Goal: Navigation & Orientation: Find specific page/section

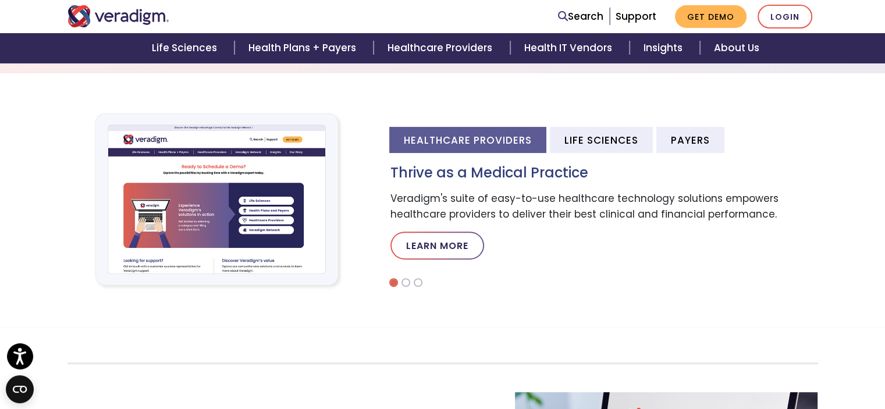
scroll to position [364, 0]
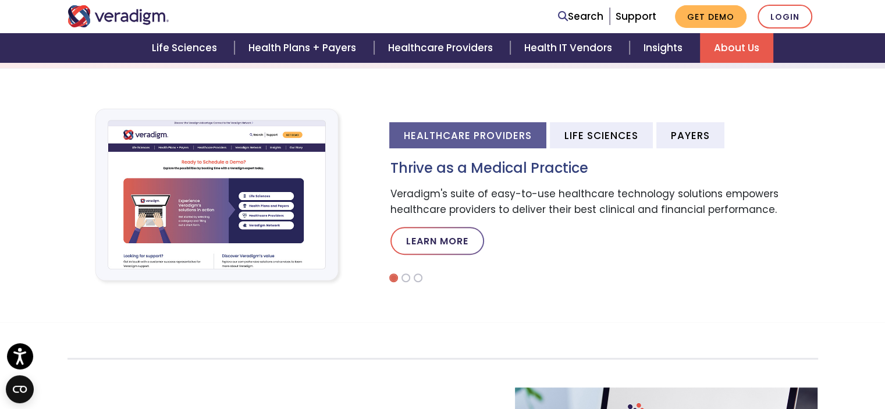
click at [725, 51] on link "About Us" at bounding box center [736, 48] width 73 height 30
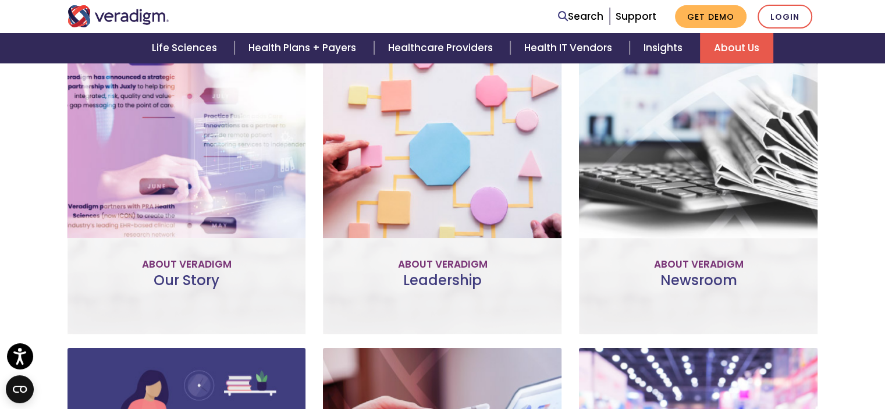
scroll to position [495, 0]
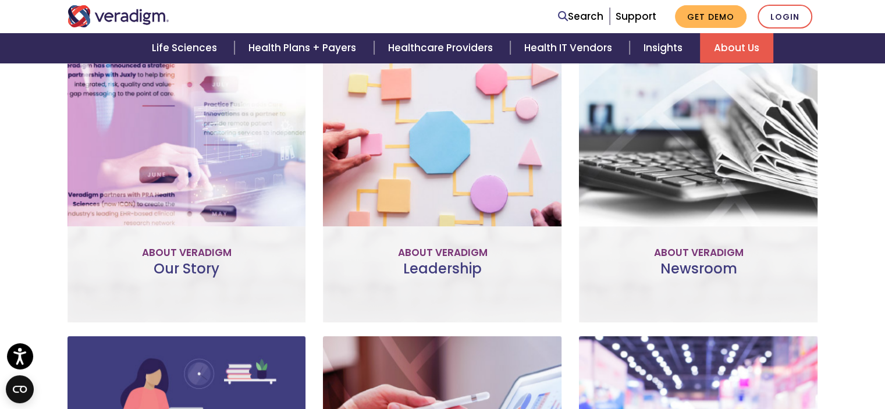
click at [205, 230] on link "Learn More" at bounding box center [187, 225] width 92 height 27
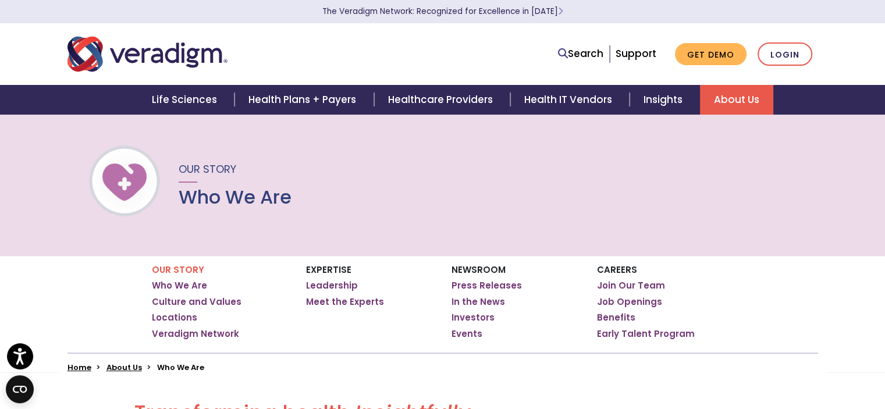
click at [747, 98] on link "About Us" at bounding box center [736, 100] width 73 height 30
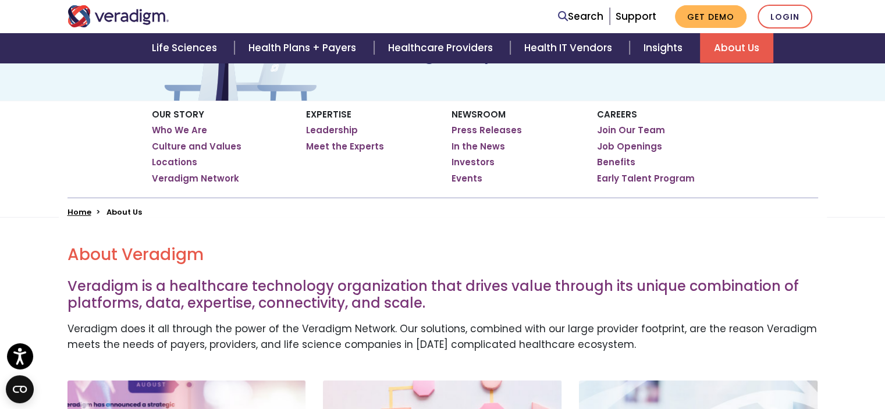
scroll to position [156, 0]
click at [176, 164] on link "Locations" at bounding box center [174, 162] width 45 height 12
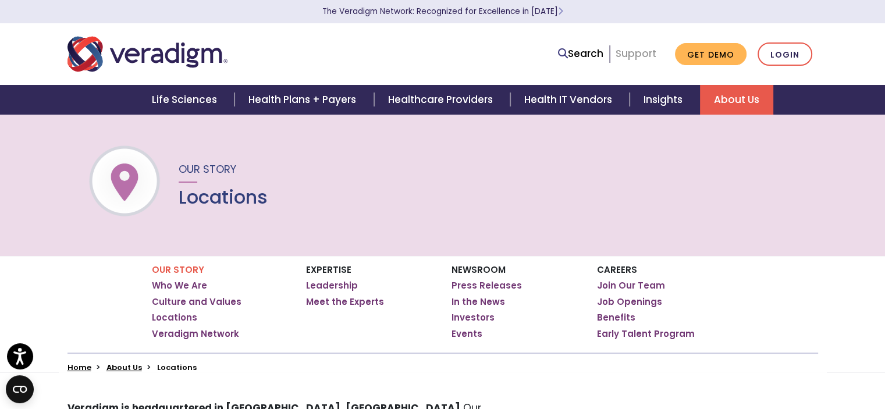
click at [643, 51] on link "Support" at bounding box center [636, 54] width 41 height 14
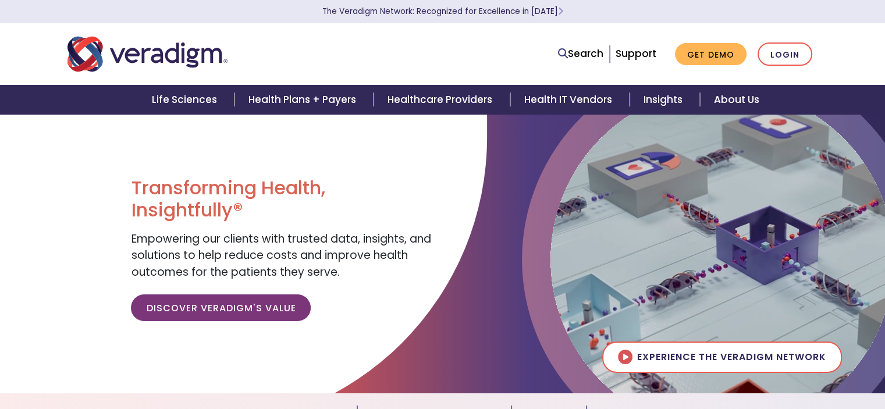
click at [153, 58] on img "Veradigm logo" at bounding box center [148, 54] width 160 height 38
